Goal: Navigation & Orientation: Find specific page/section

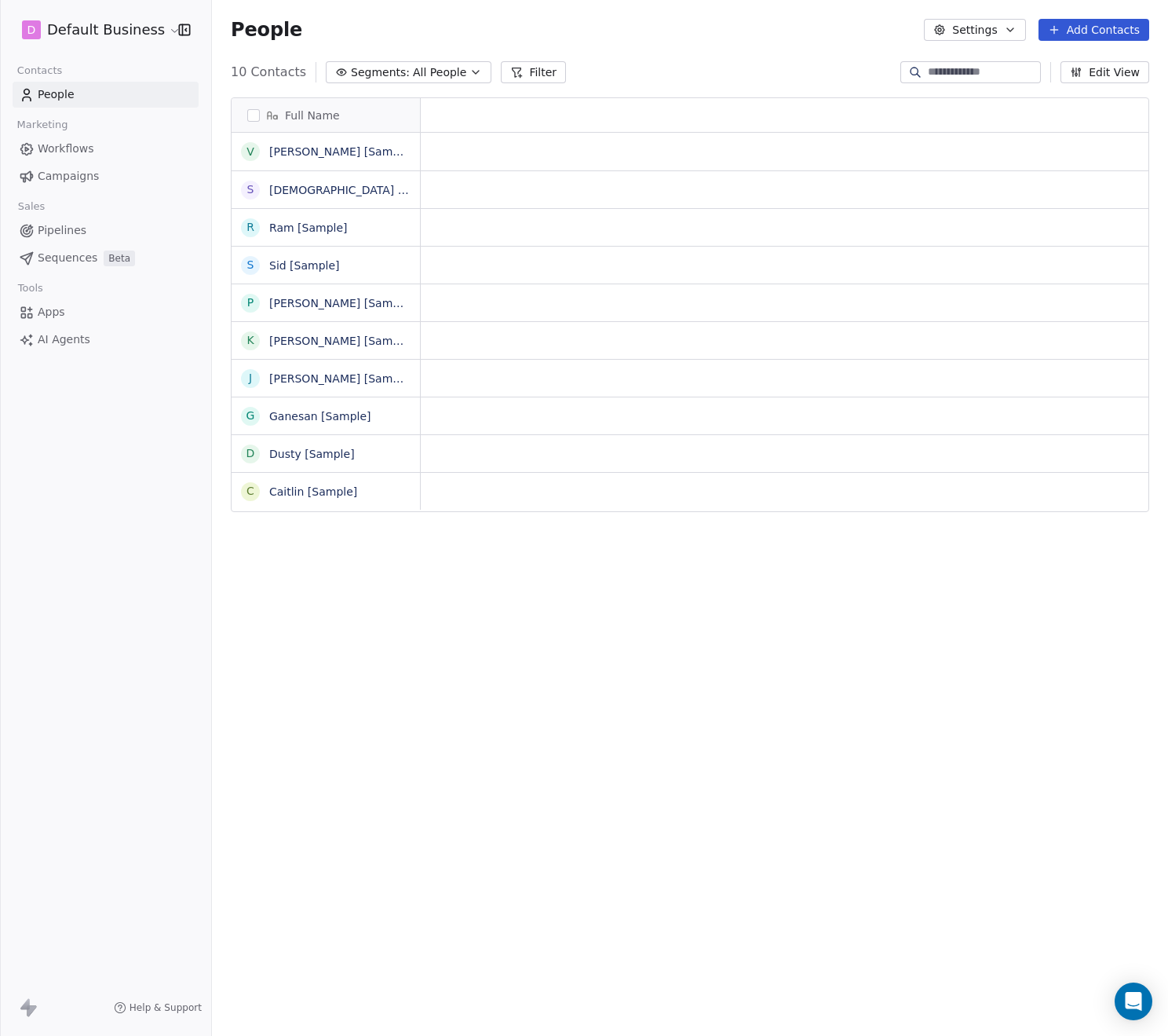
scroll to position [13, 13]
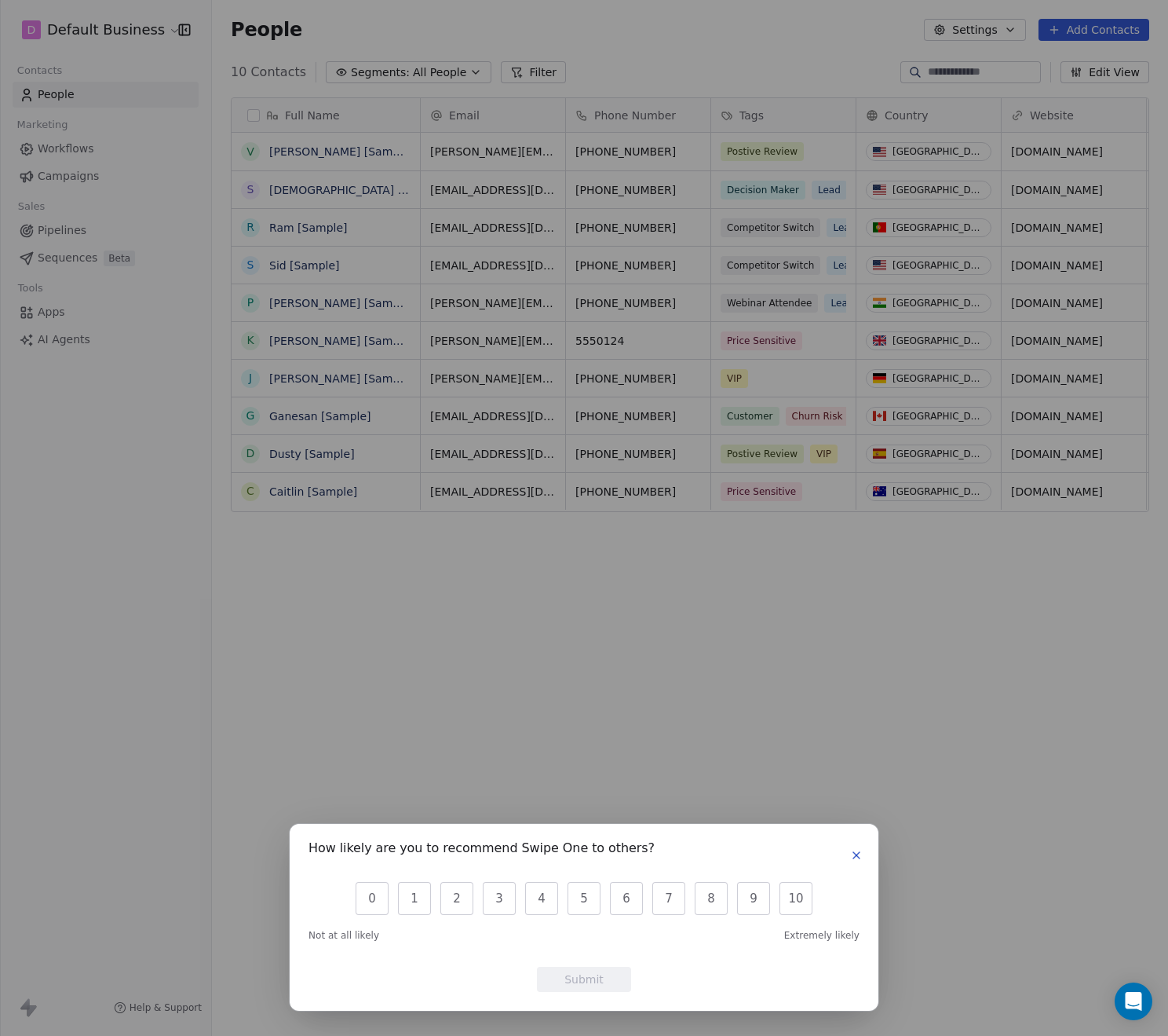
click at [858, 854] on icon "button" at bounding box center [856, 855] width 6 height 6
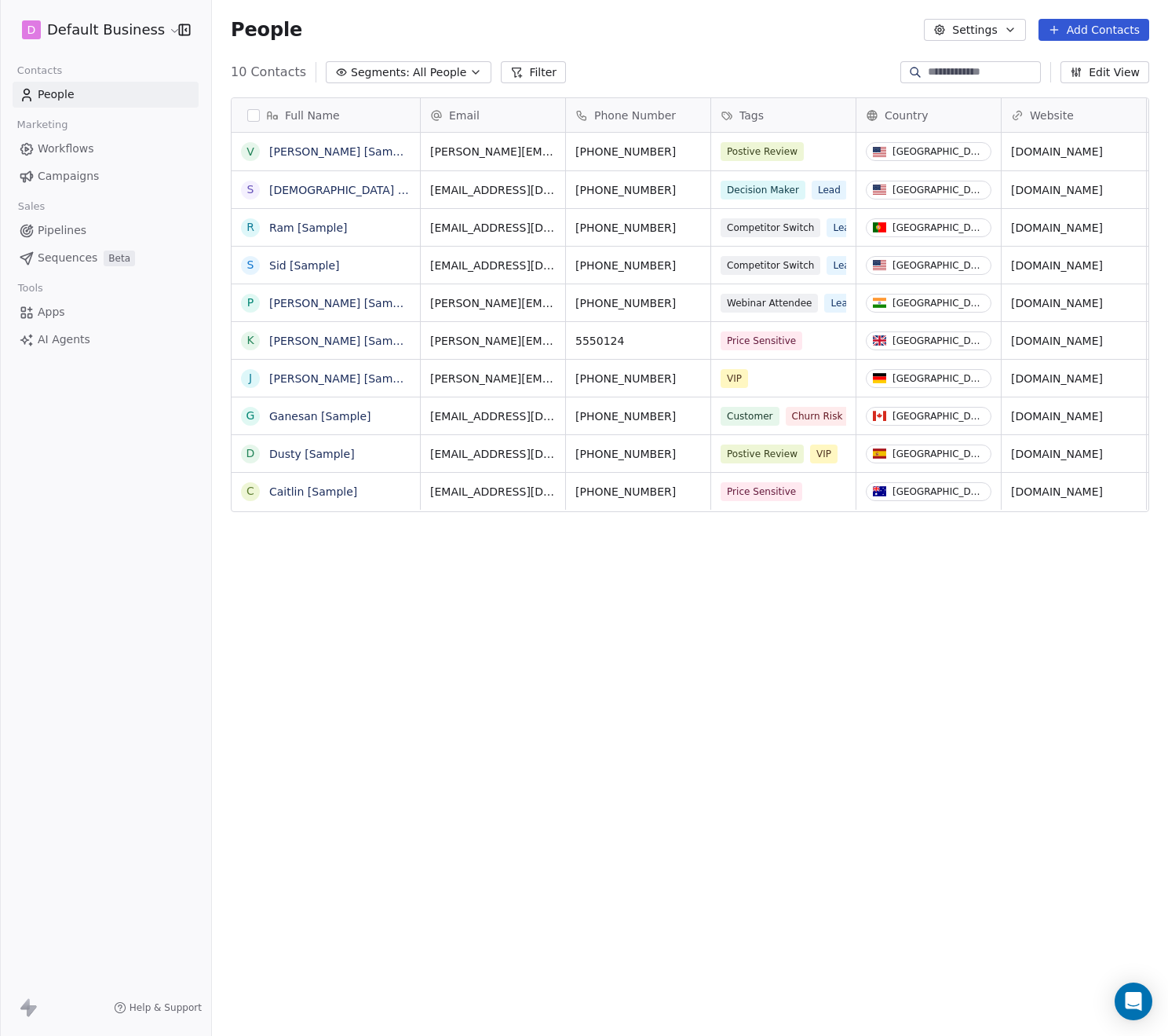
click at [56, 231] on span "Pipelines" at bounding box center [62, 230] width 49 height 16
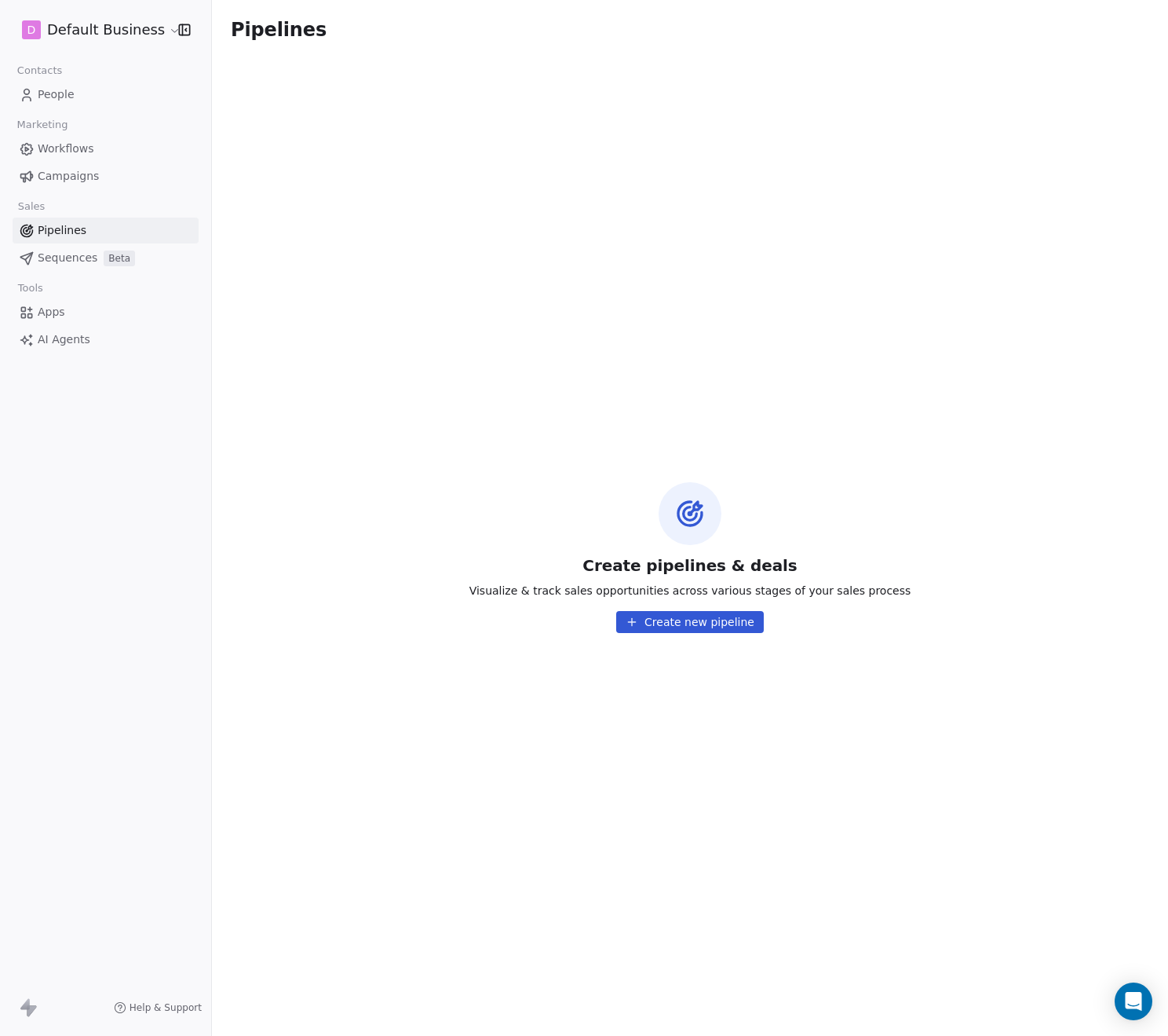
click at [65, 257] on span "Sequences" at bounding box center [67, 257] width 59 height 16
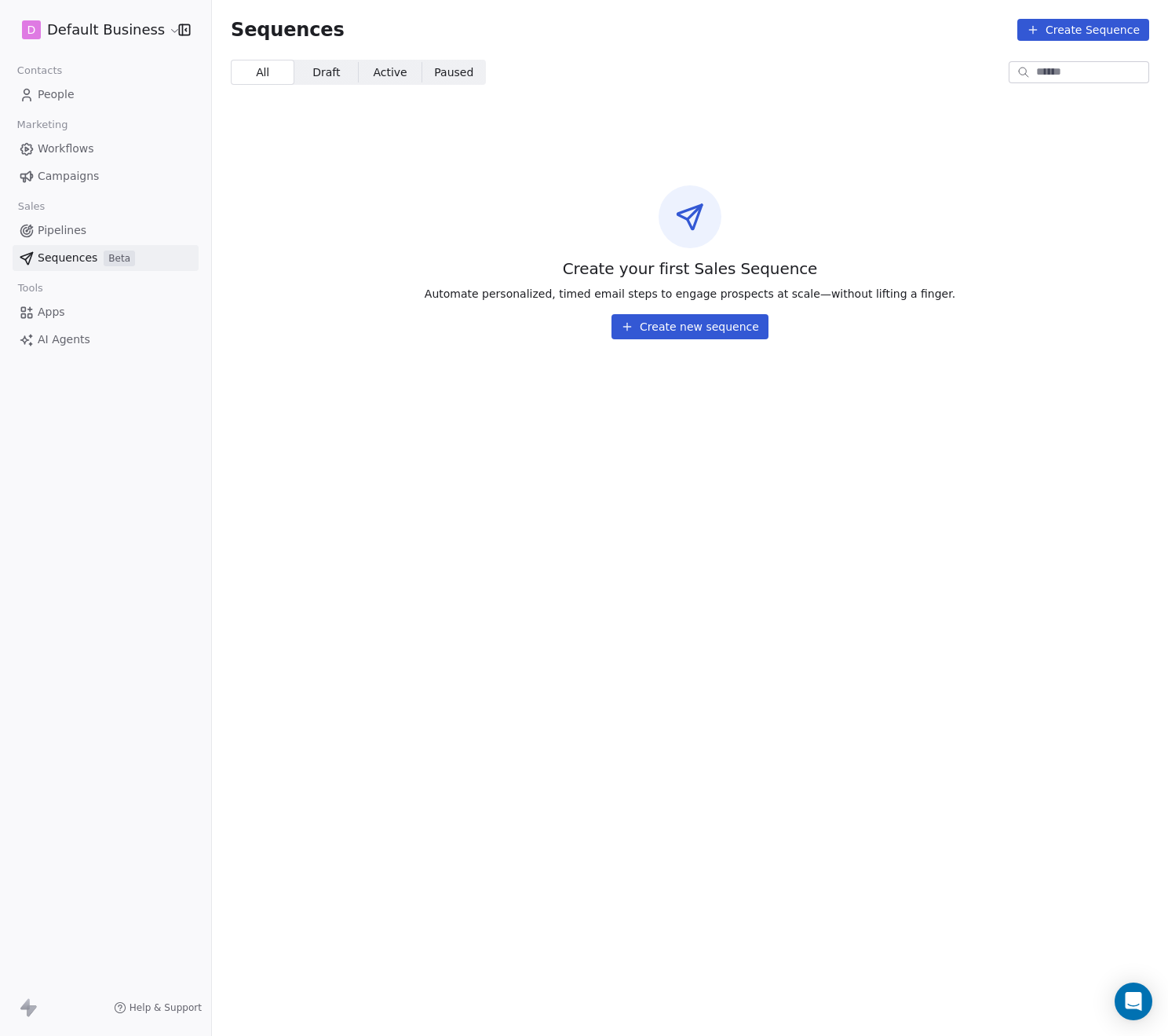
click at [67, 338] on span "AI Agents" at bounding box center [64, 339] width 52 height 16
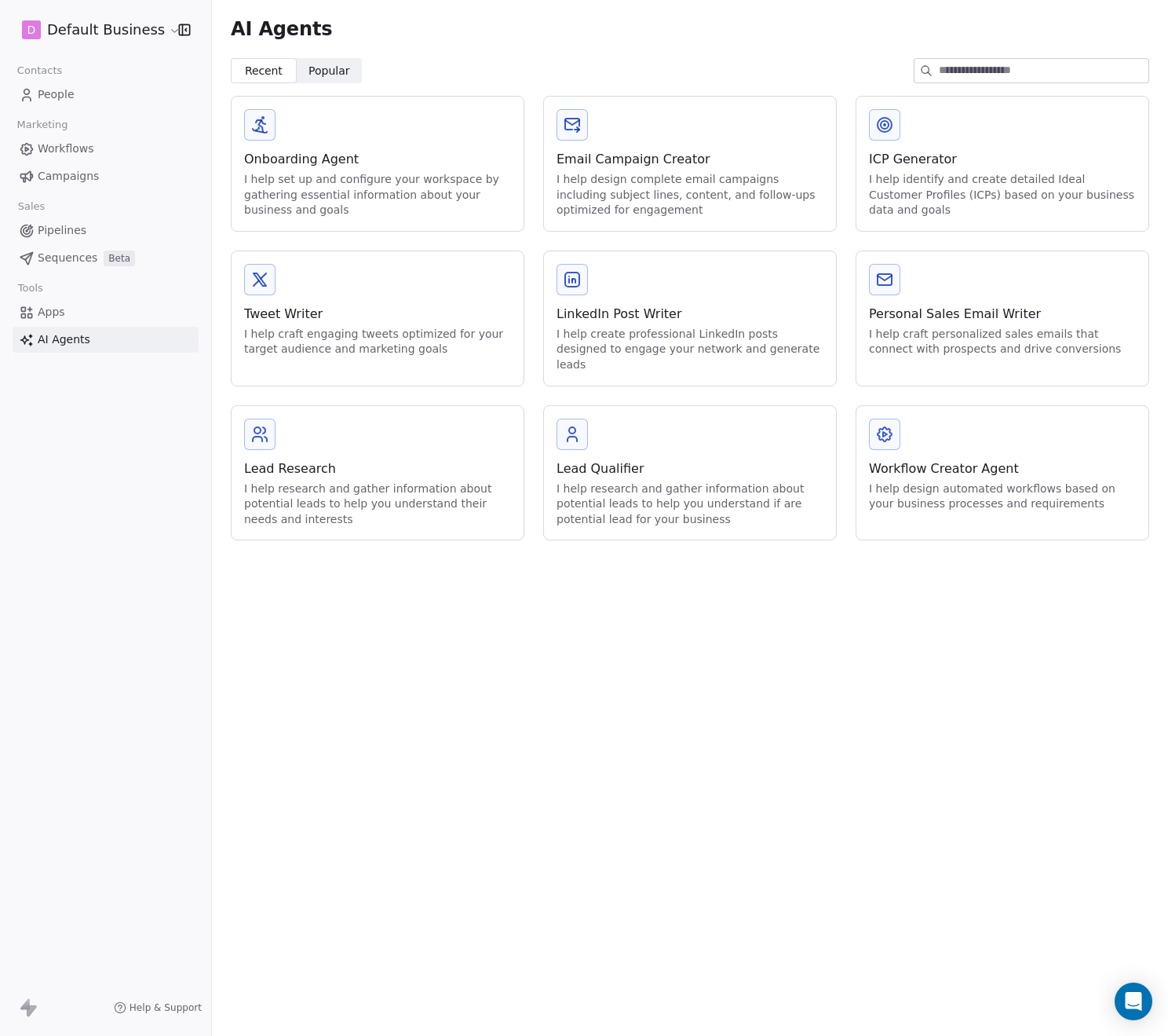
click at [62, 266] on span "Sequences" at bounding box center [67, 257] width 59 height 16
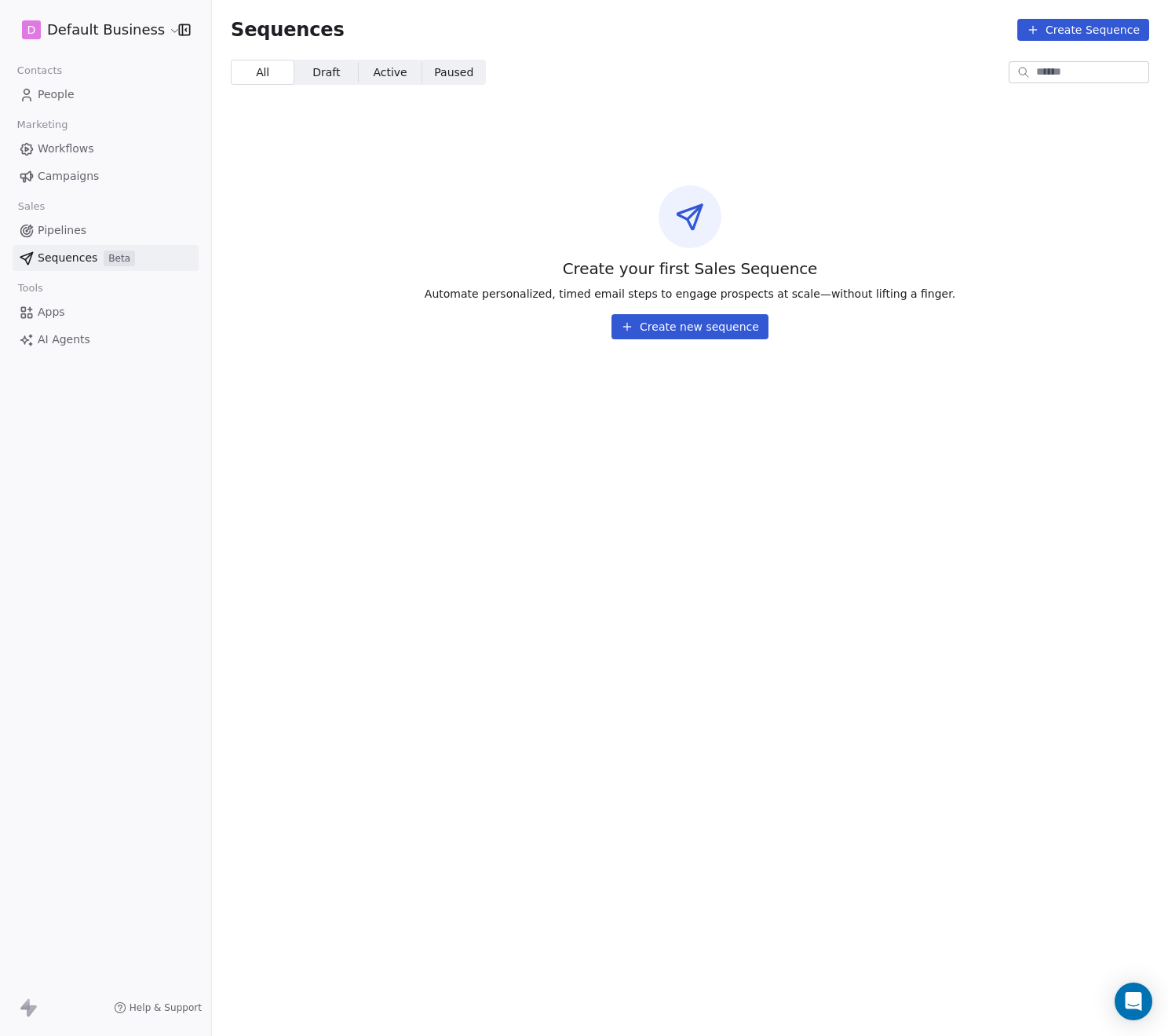
click at [72, 172] on span "Campaigns" at bounding box center [68, 176] width 61 height 16
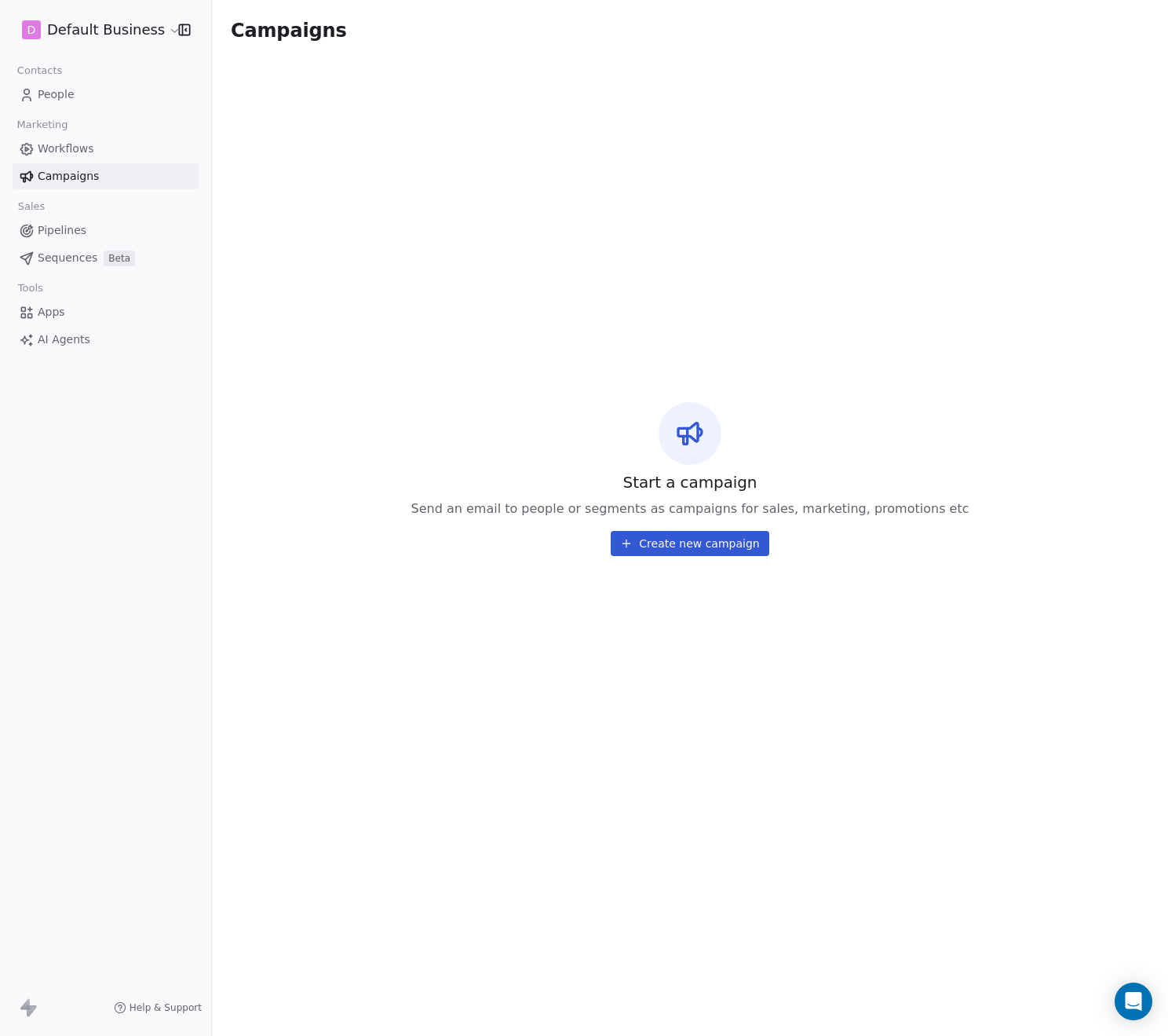
click at [66, 97] on span "People" at bounding box center [56, 95] width 37 height 16
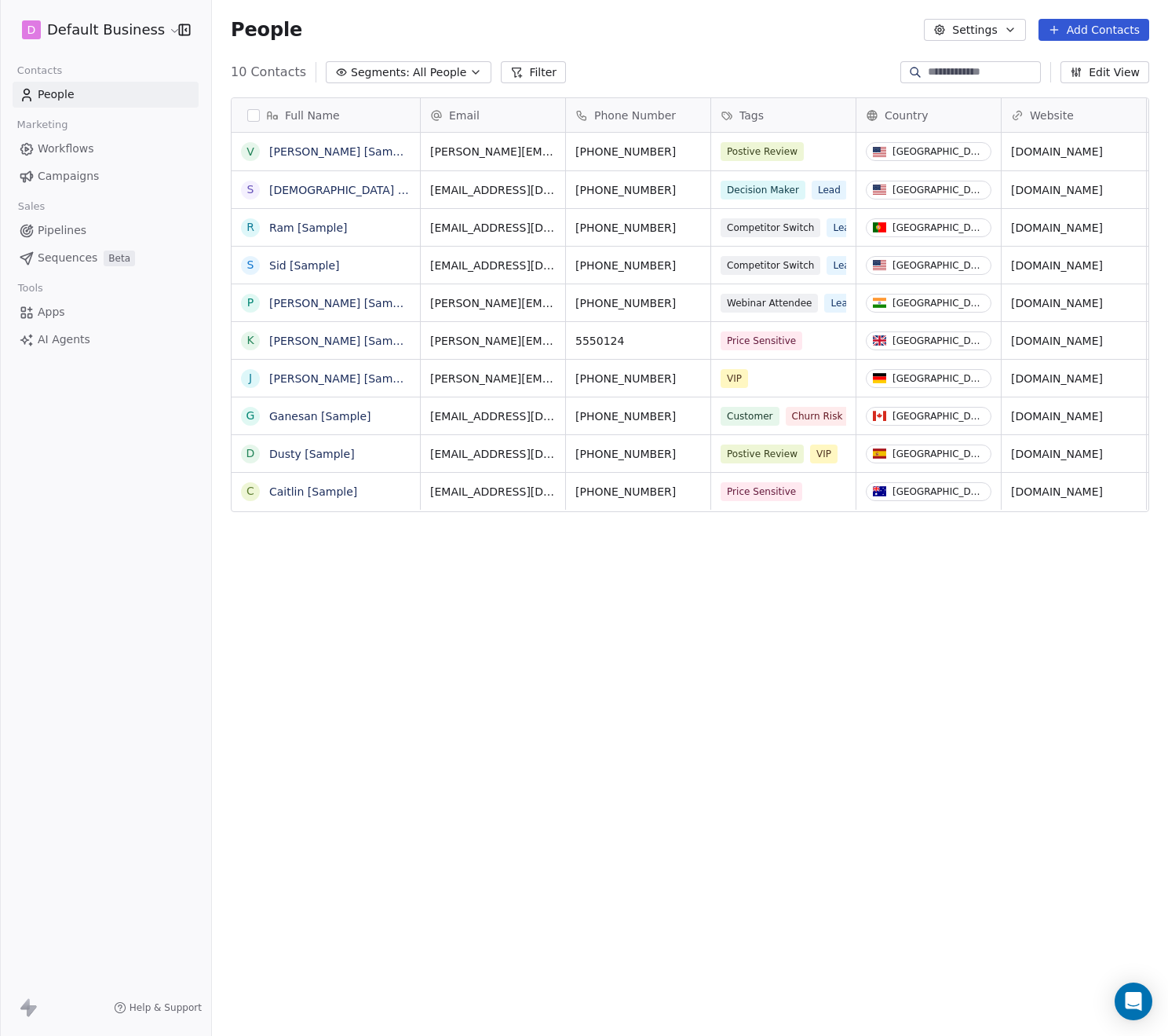
scroll to position [899, 945]
click at [142, 35] on html "D Default Business Contacts People Marketing Workflows Campaigns Sales Pipeline…" at bounding box center [584, 518] width 1168 height 1036
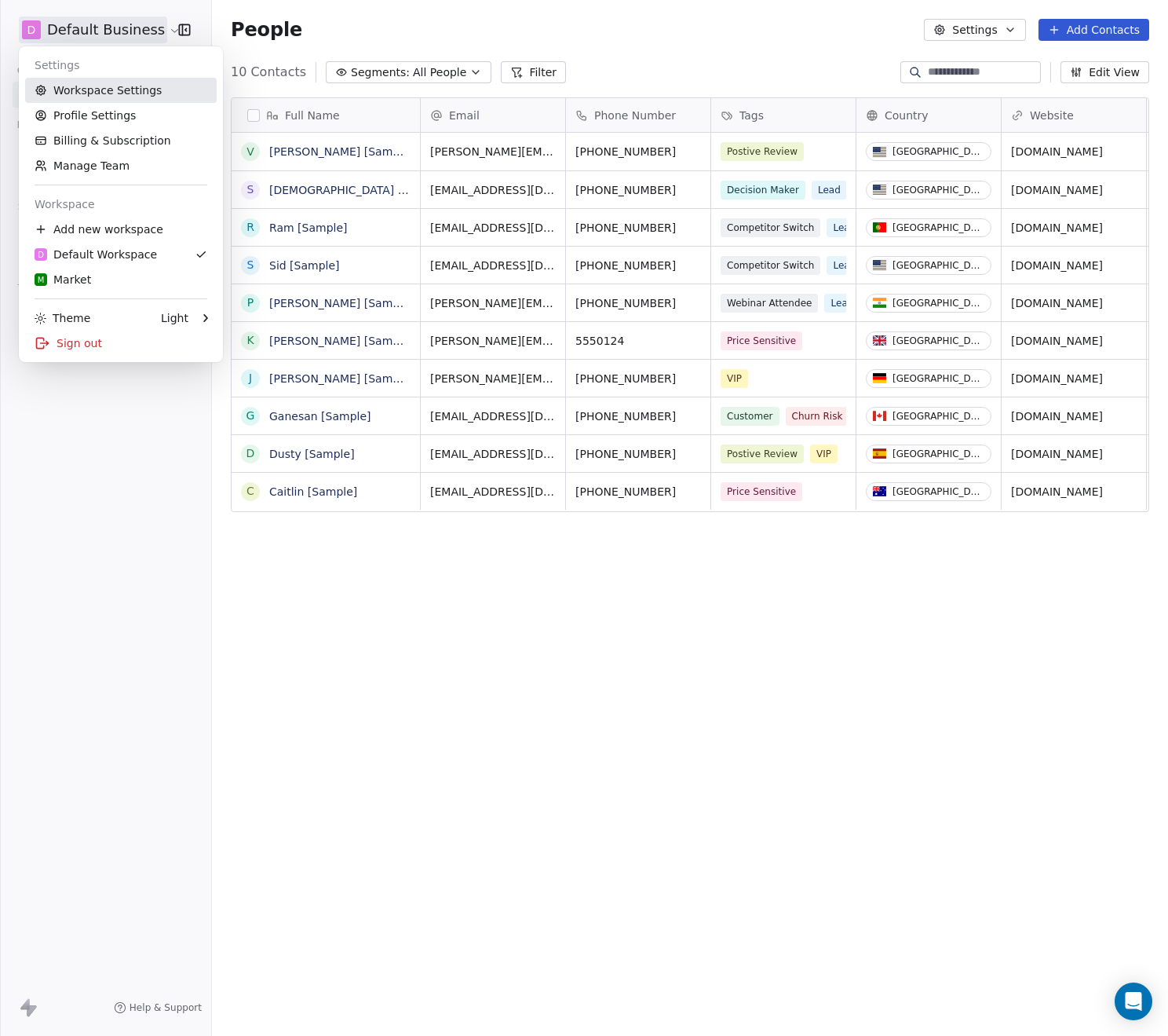
click at [121, 88] on link "Workspace Settings" at bounding box center [121, 90] width 192 height 25
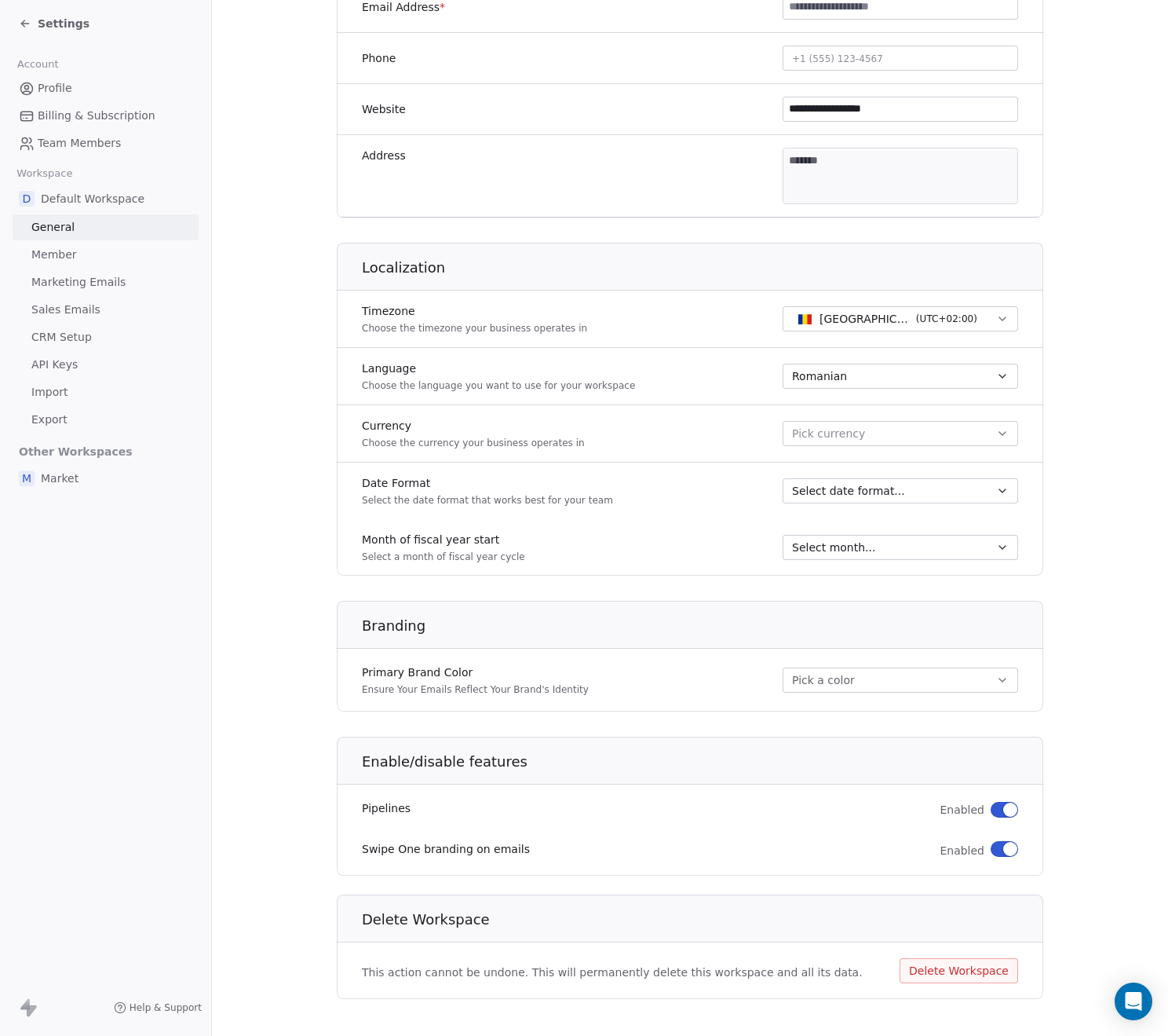
scroll to position [435, 0]
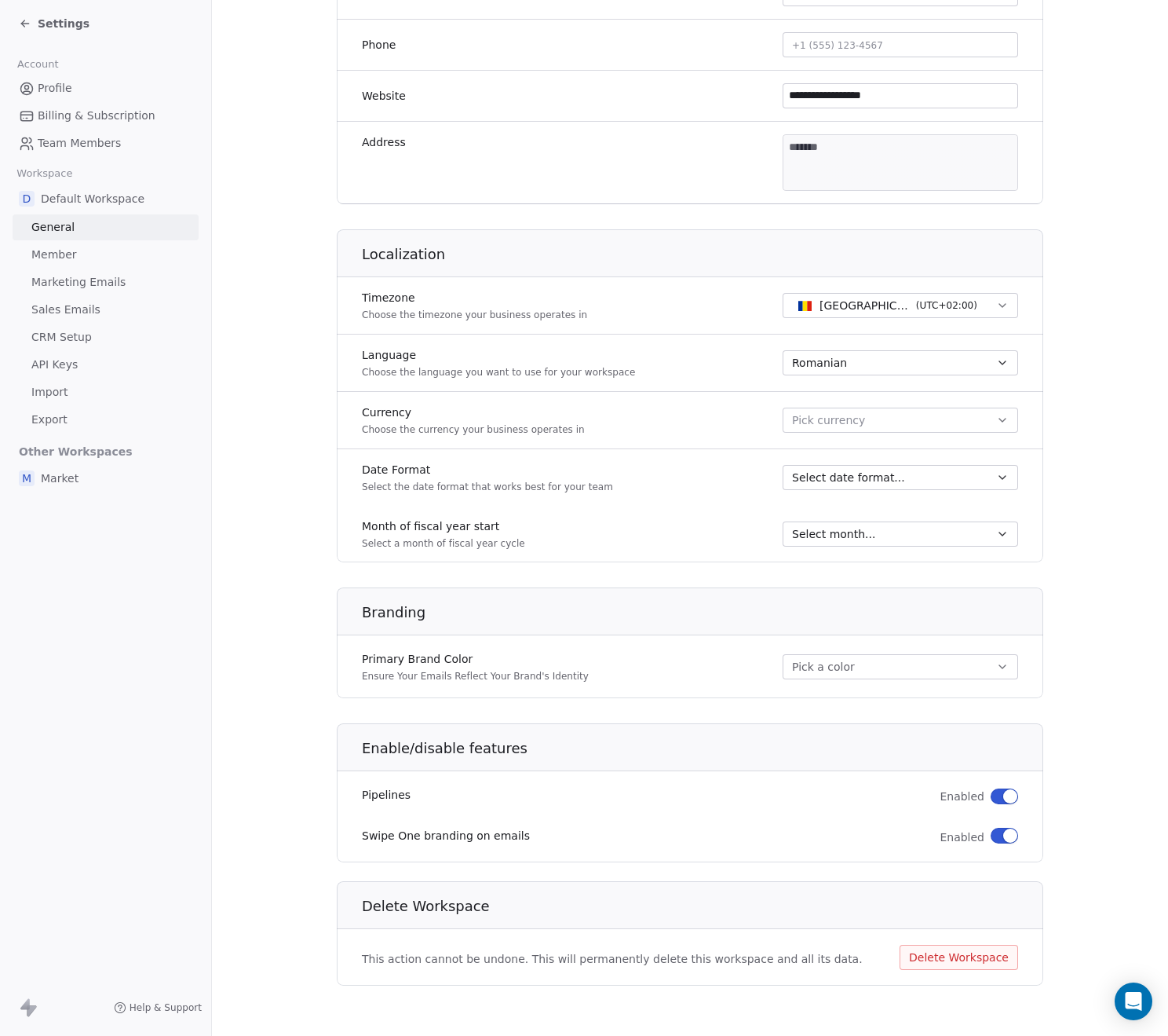
click at [89, 254] on link "Member" at bounding box center [105, 255] width 186 height 26
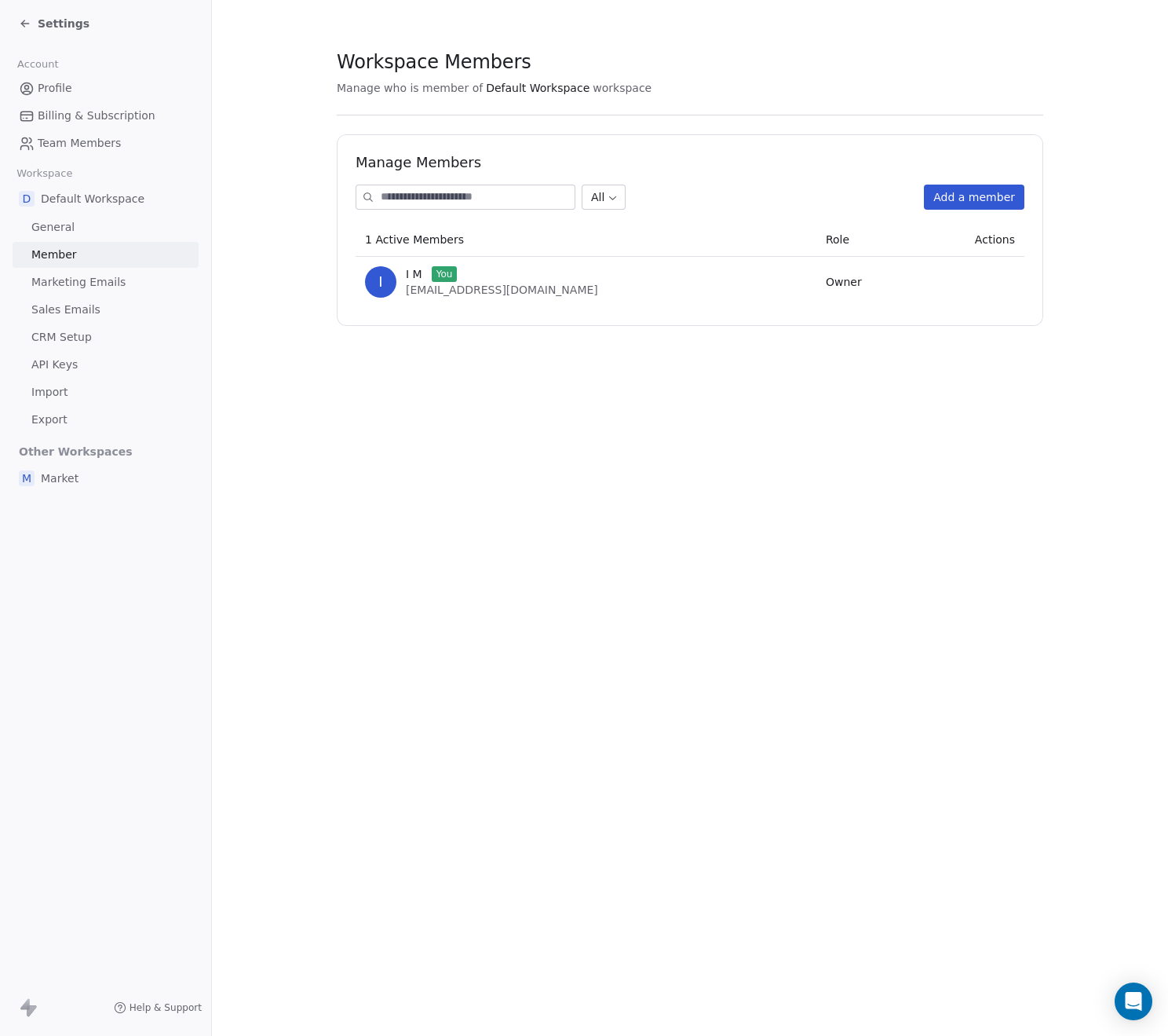
click at [94, 275] on span "Marketing Emails" at bounding box center [78, 283] width 94 height 16
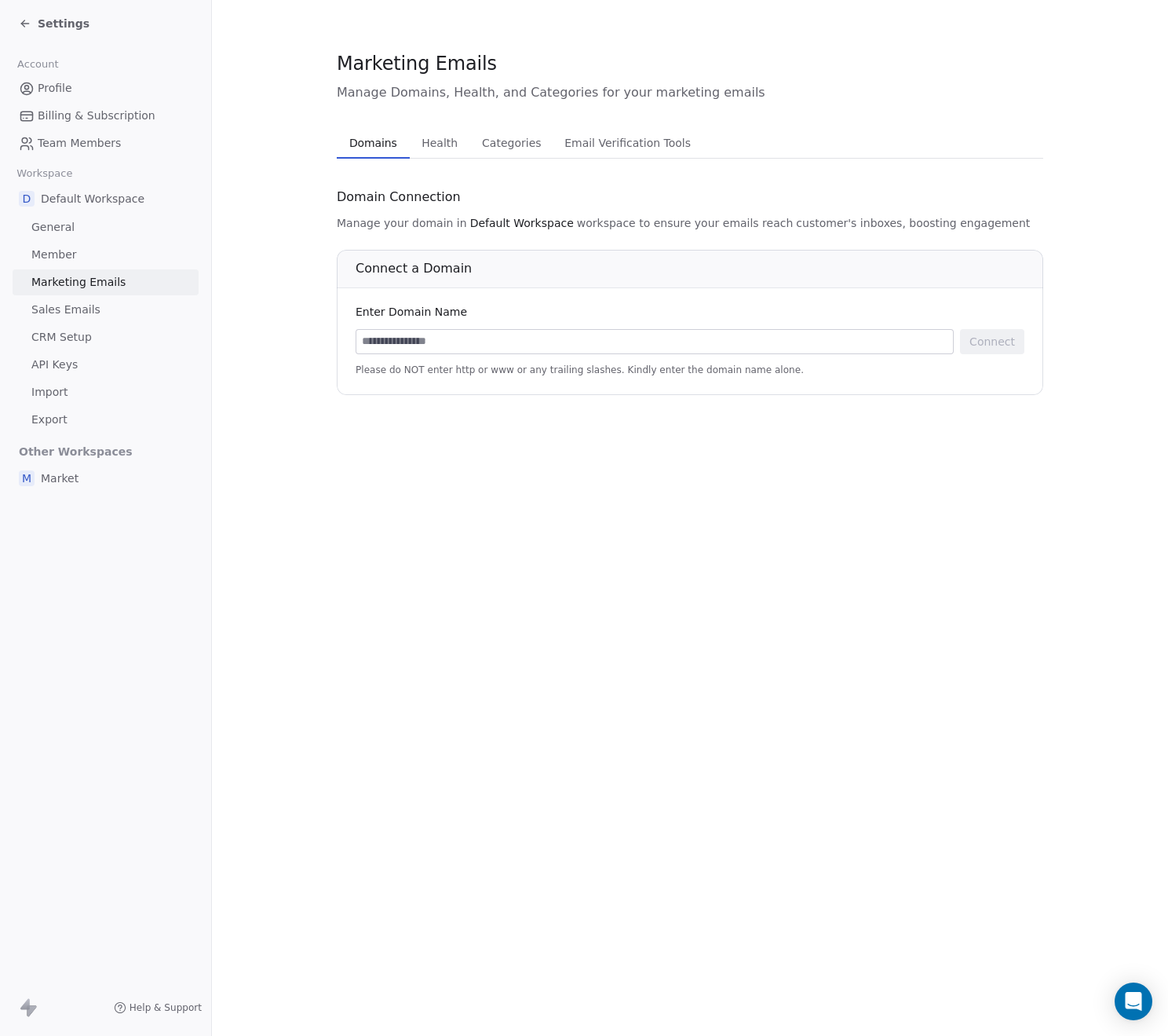
click at [649, 150] on span "Email Verification Tools" at bounding box center [627, 143] width 139 height 22
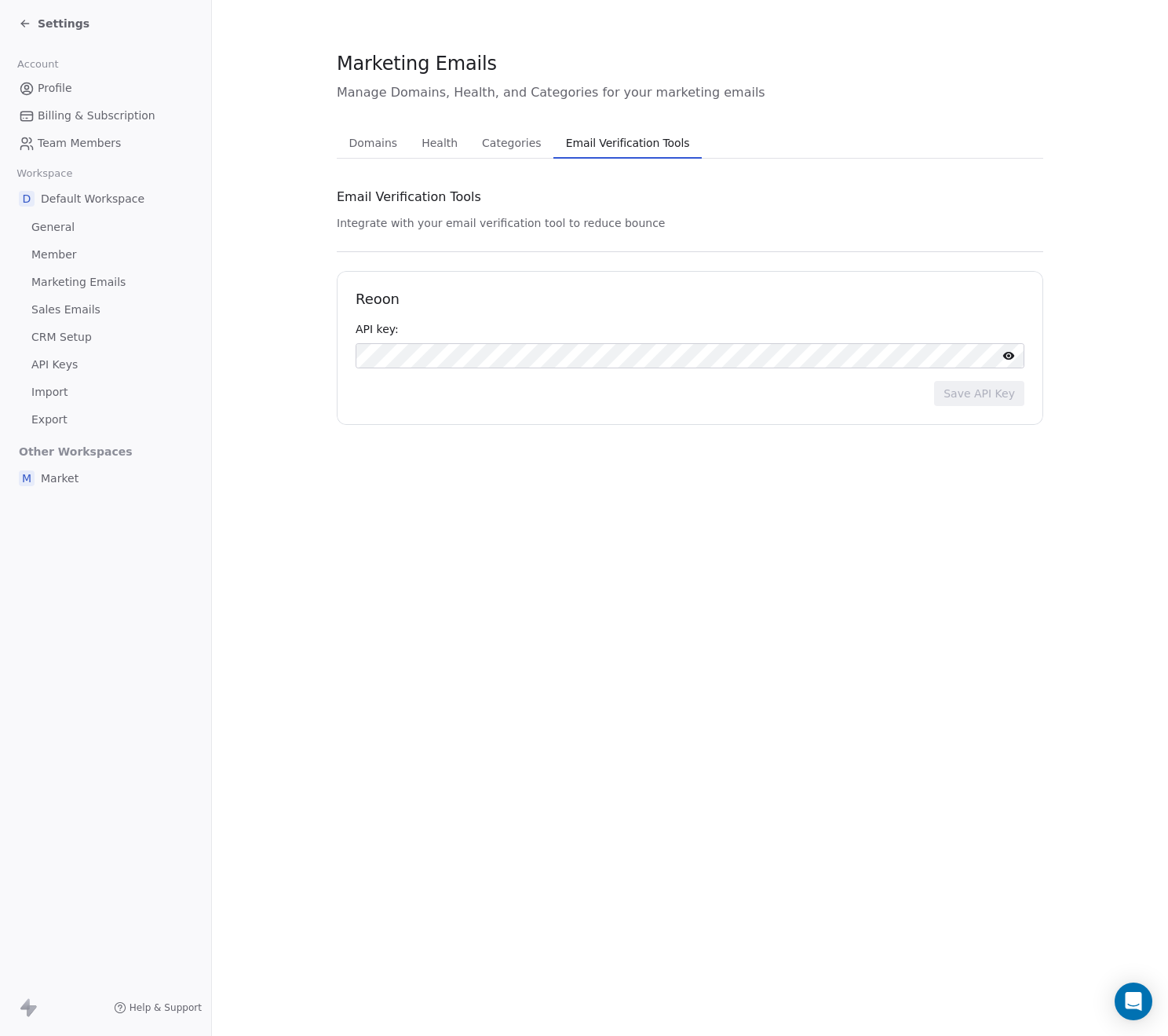
click at [71, 369] on span "API Keys" at bounding box center [54, 365] width 46 height 16
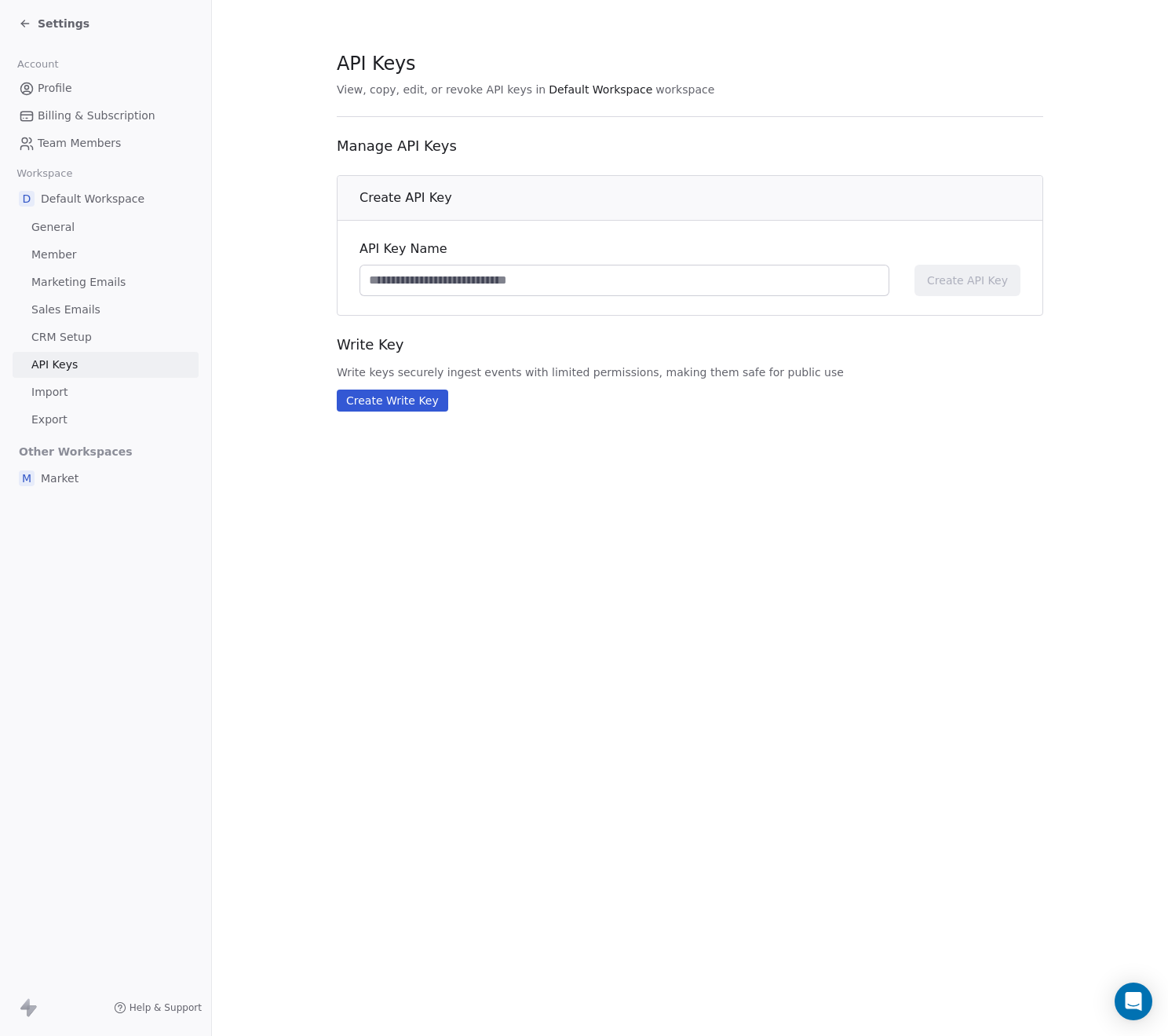
click at [67, 387] on span "Import" at bounding box center [49, 392] width 36 height 16
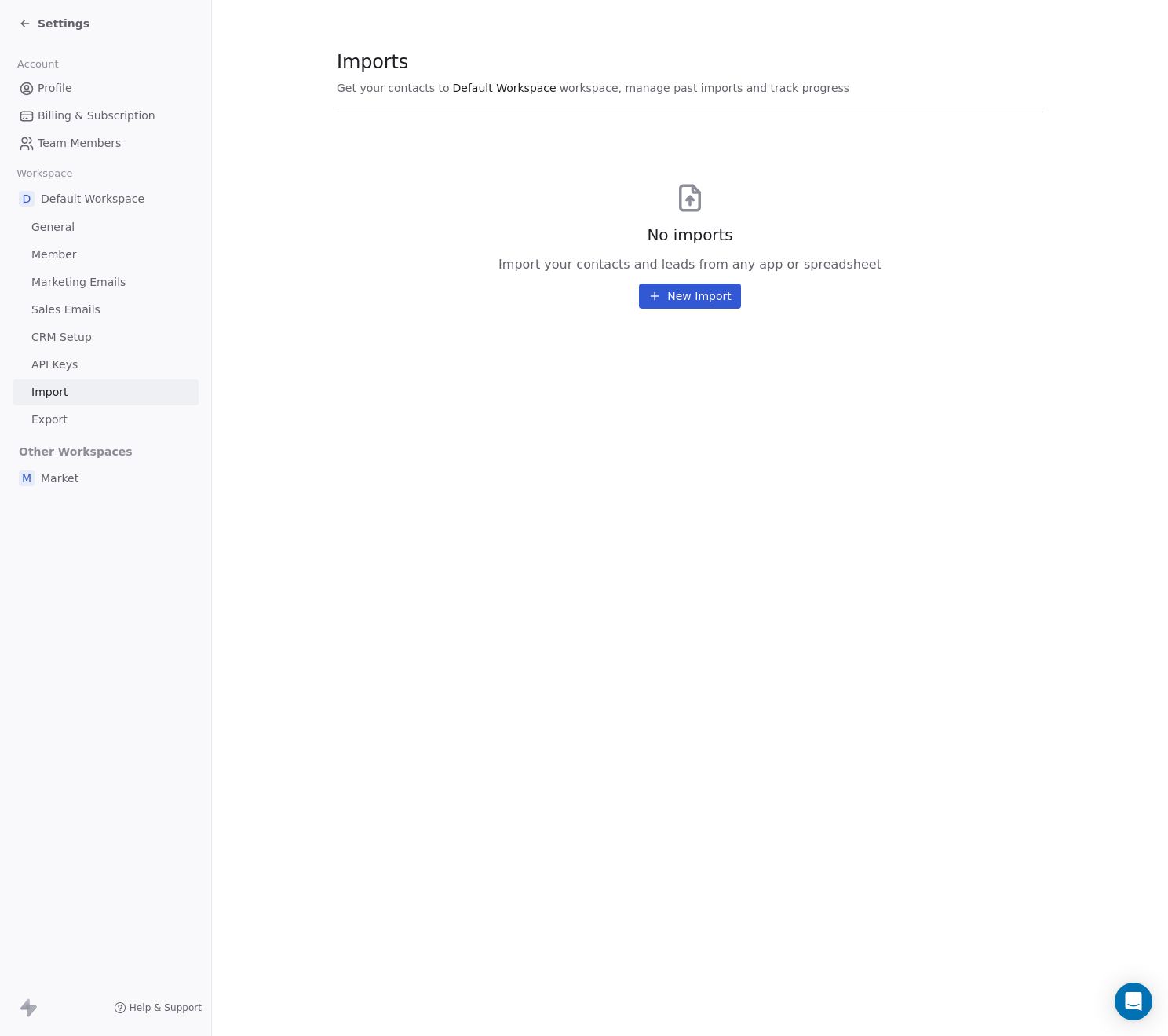
click at [58, 423] on span "Export" at bounding box center [49, 419] width 36 height 16
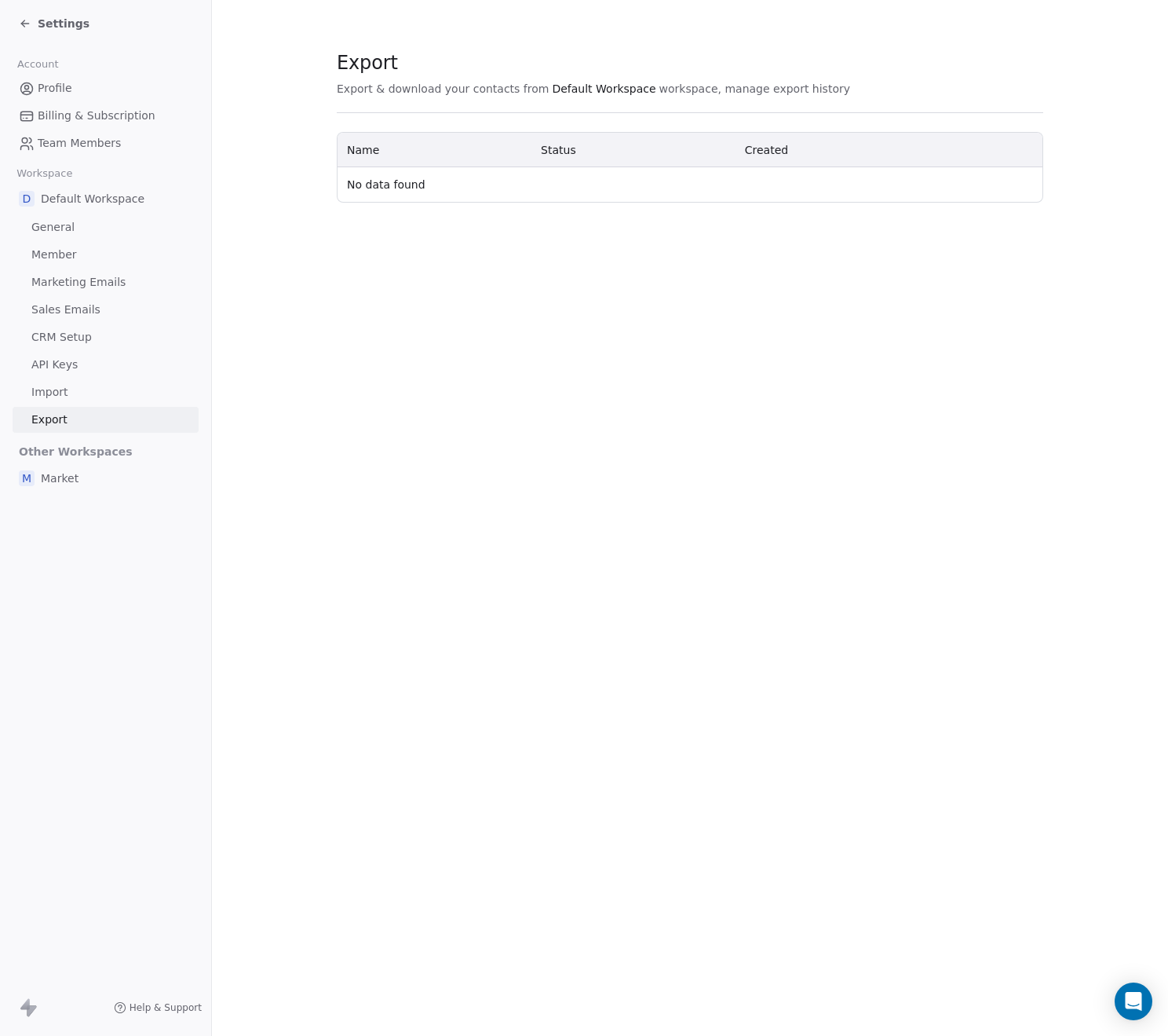
click at [75, 479] on span "Market" at bounding box center [59, 478] width 38 height 15
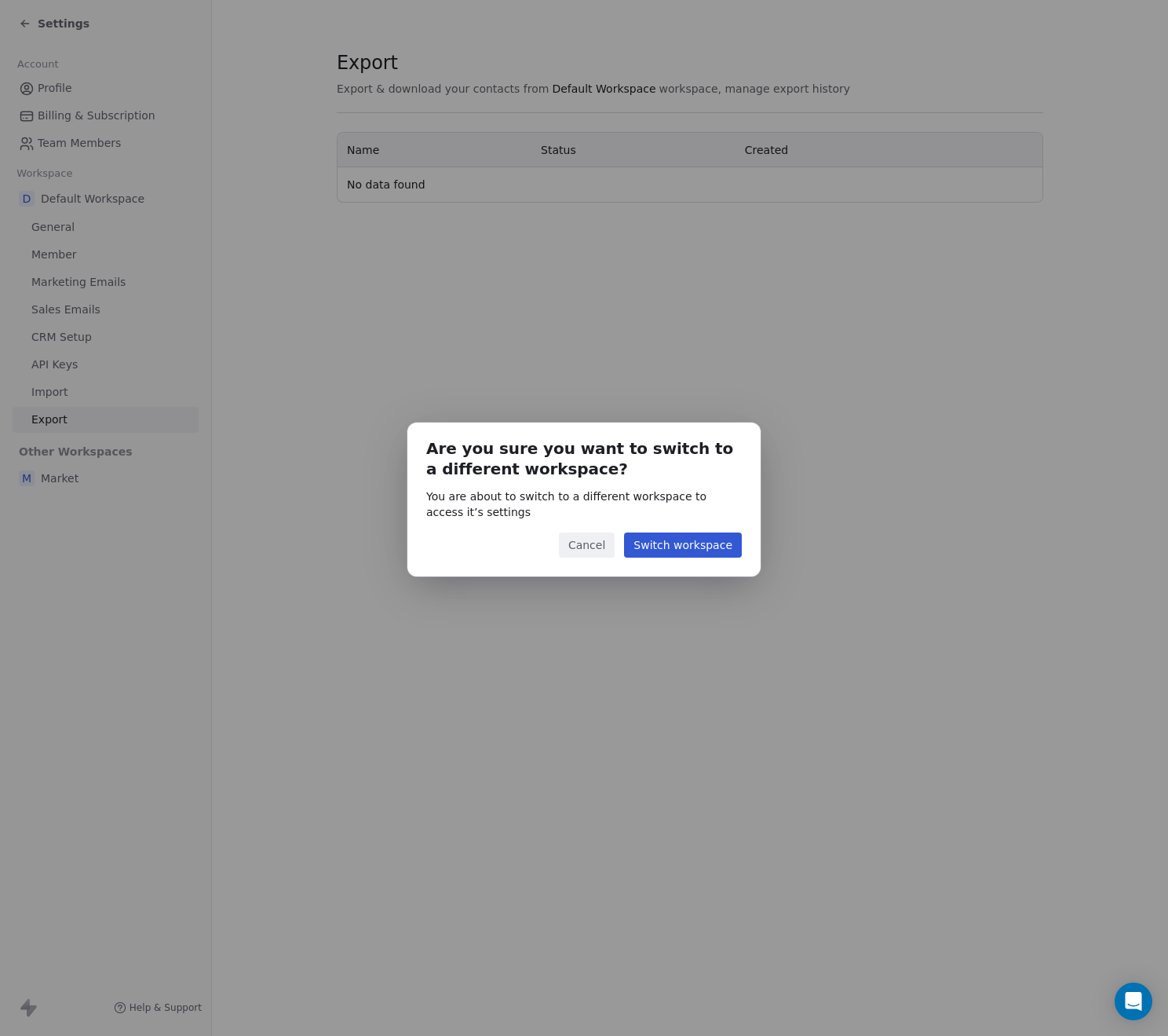
click at [687, 547] on button "Switch workspace" at bounding box center [683, 545] width 118 height 25
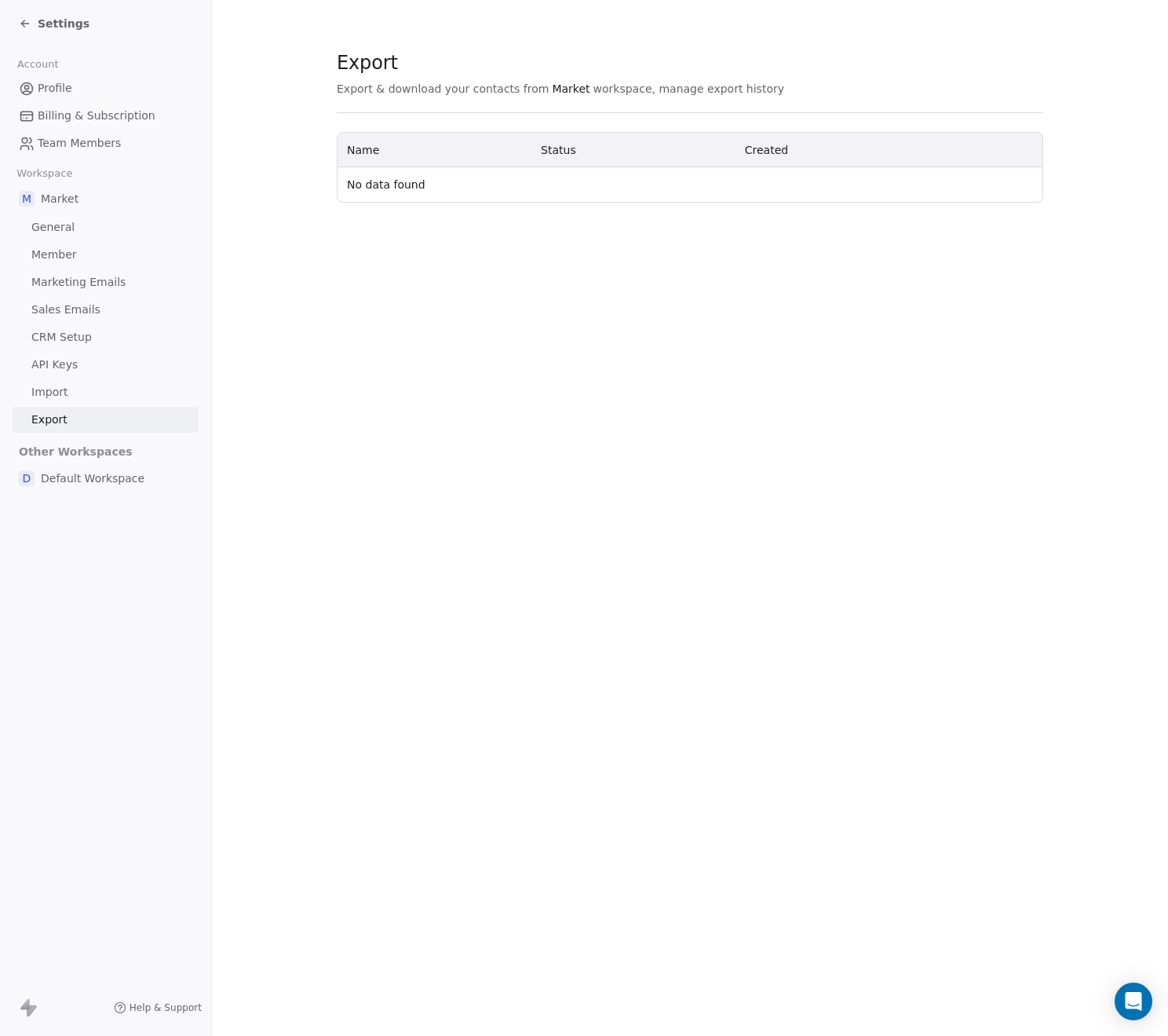
click at [88, 226] on link "General" at bounding box center [105, 227] width 186 height 26
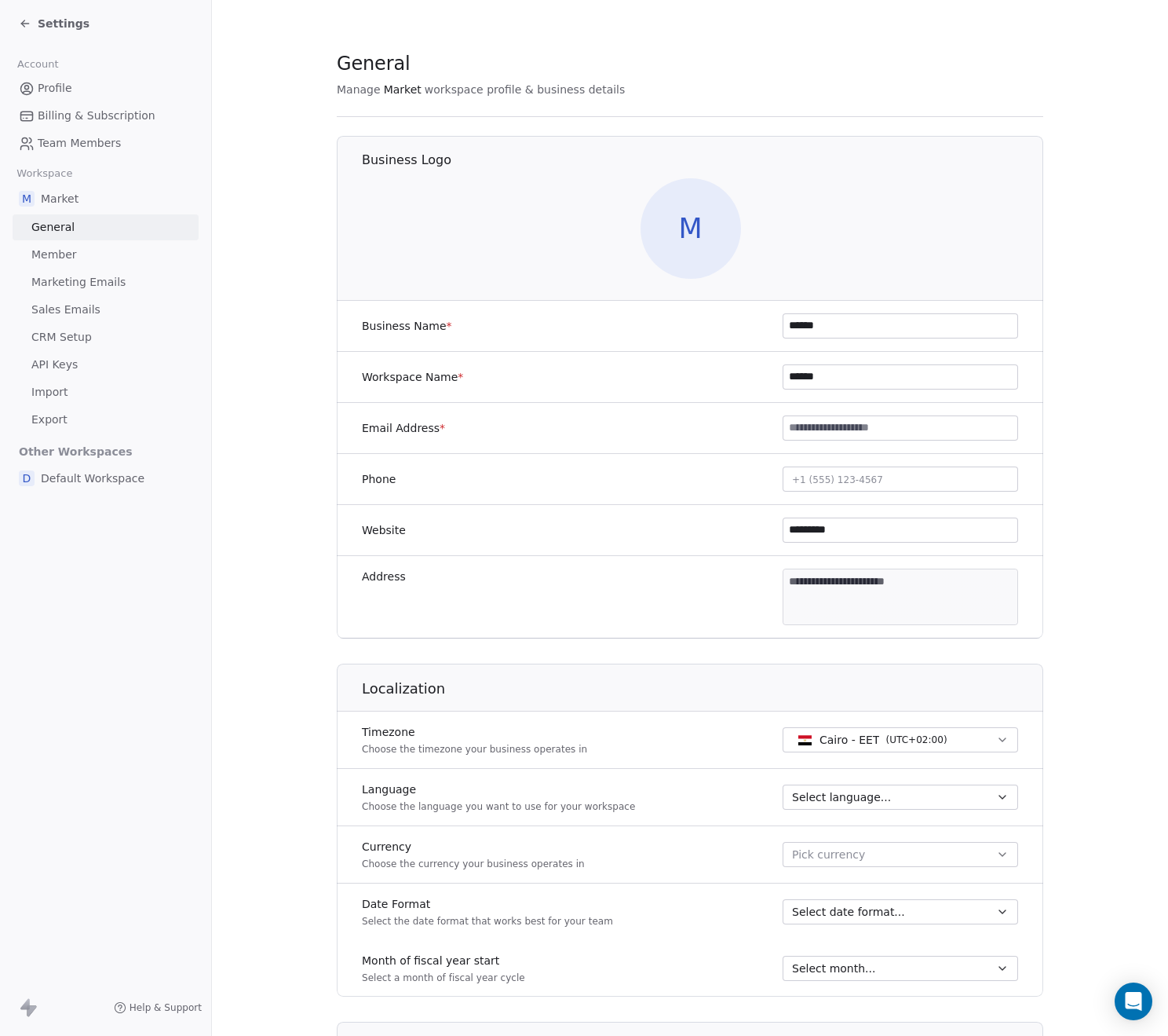
click at [58, 89] on span "Profile" at bounding box center [55, 88] width 34 height 16
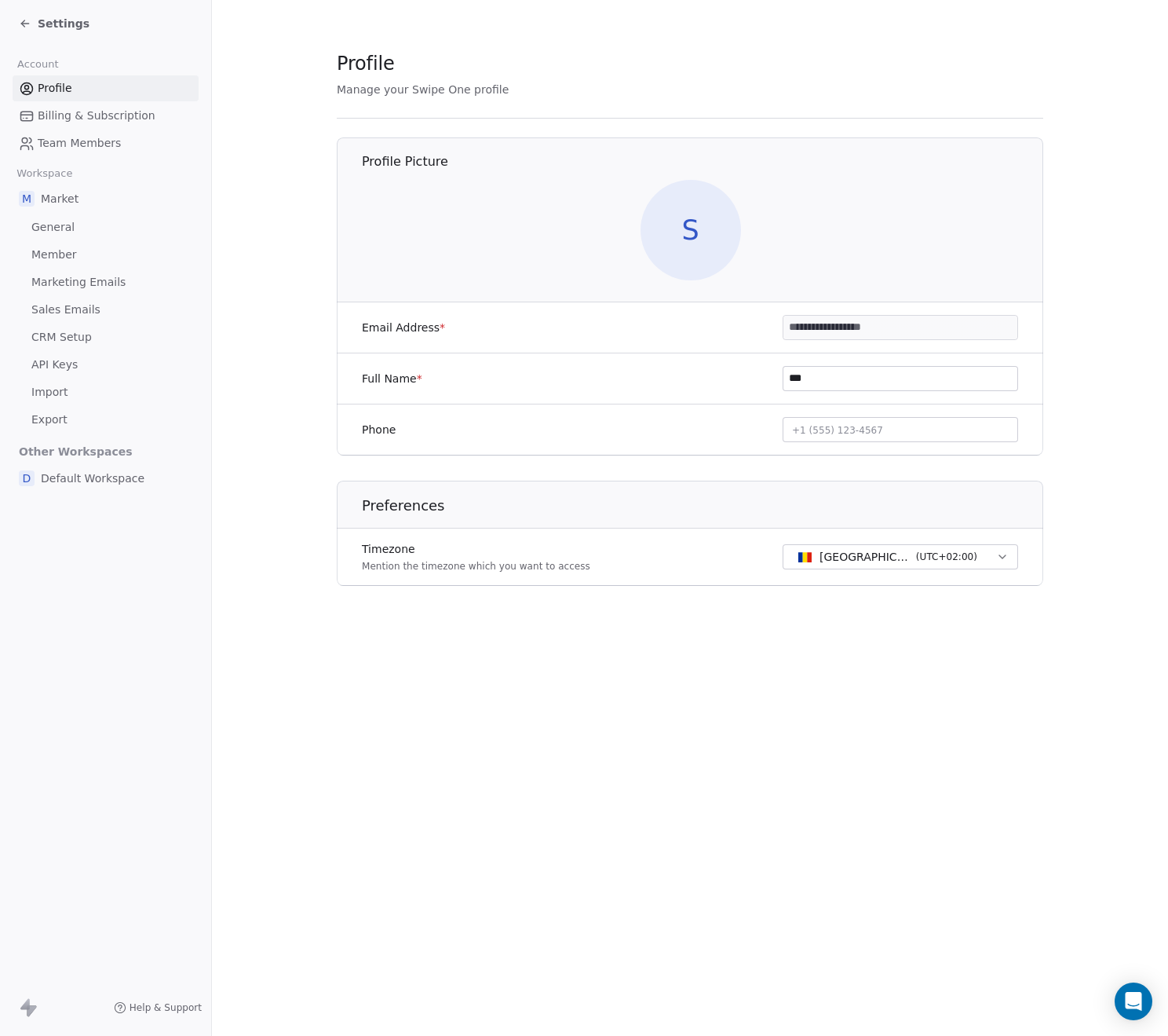
click at [30, 18] on icon at bounding box center [25, 23] width 13 height 13
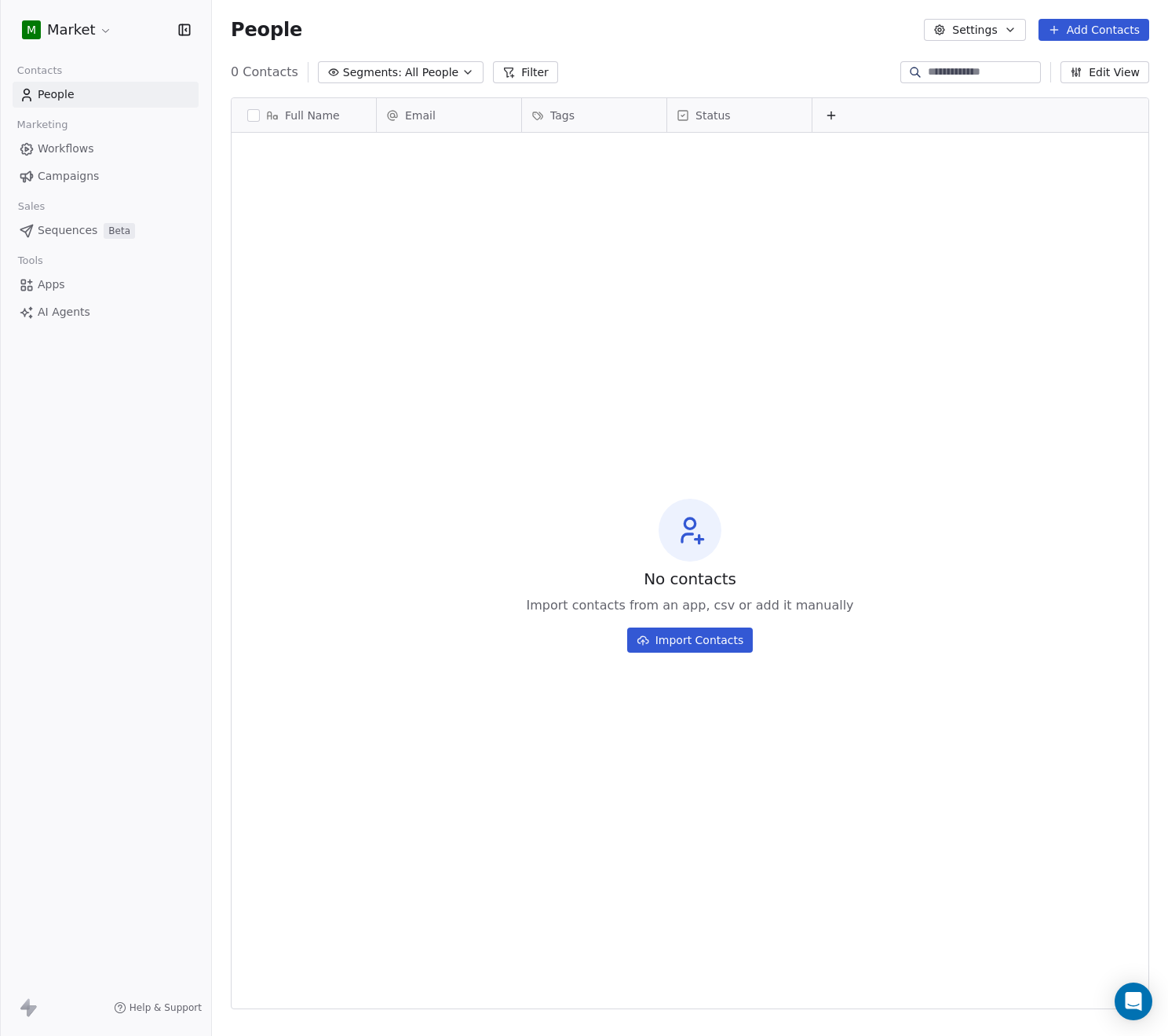
scroll to position [899, 945]
